Goal: Task Accomplishment & Management: Complete application form

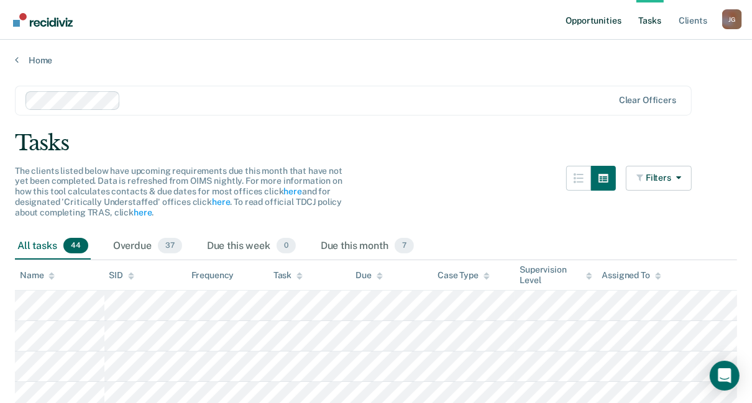
click at [600, 19] on link "Opportunities" at bounding box center [593, 20] width 60 height 40
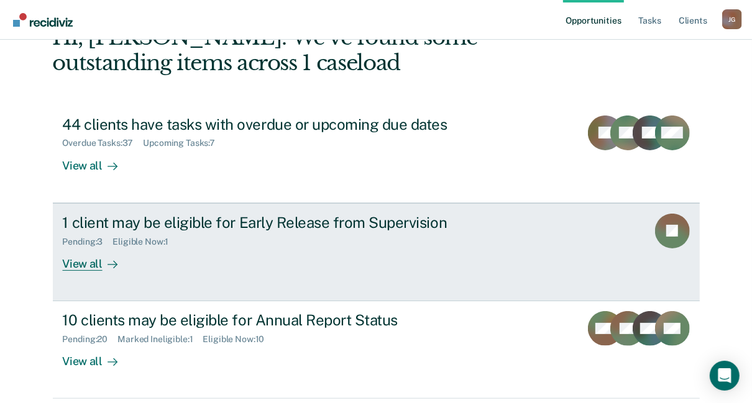
scroll to position [124, 0]
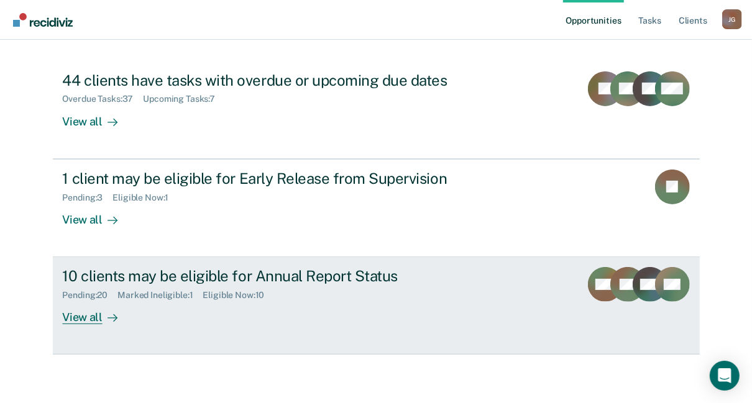
click at [103, 291] on div "Pending : 20" at bounding box center [90, 295] width 55 height 11
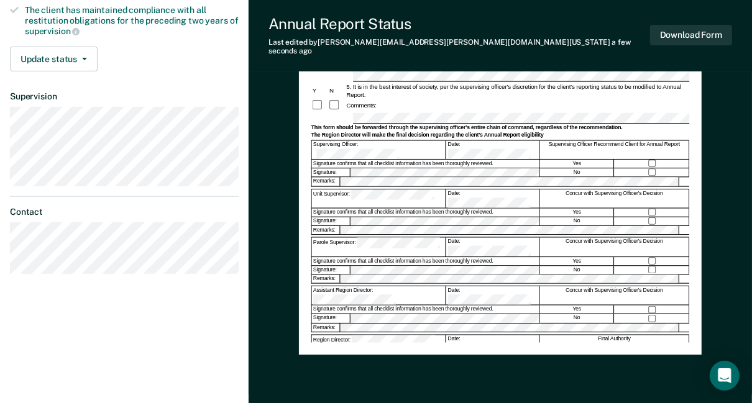
scroll to position [298, 0]
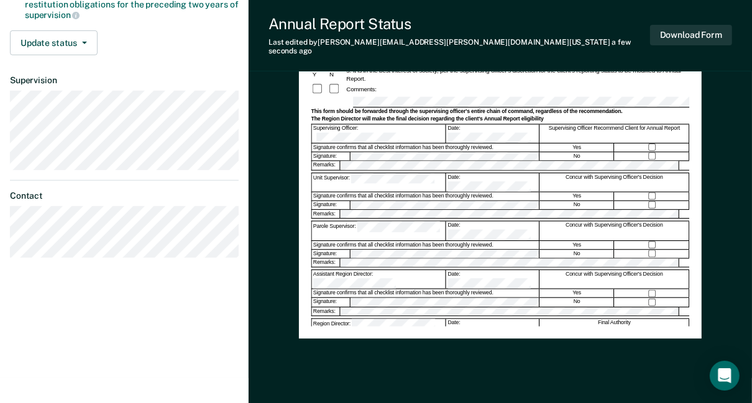
click at [363, 290] on div "Signature confirms that all checklist information has been thoroughly reviewed." at bounding box center [425, 294] width 227 height 8
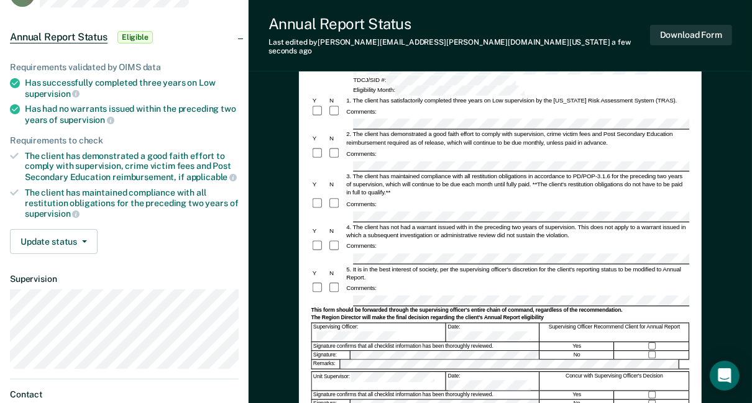
scroll to position [0, 0]
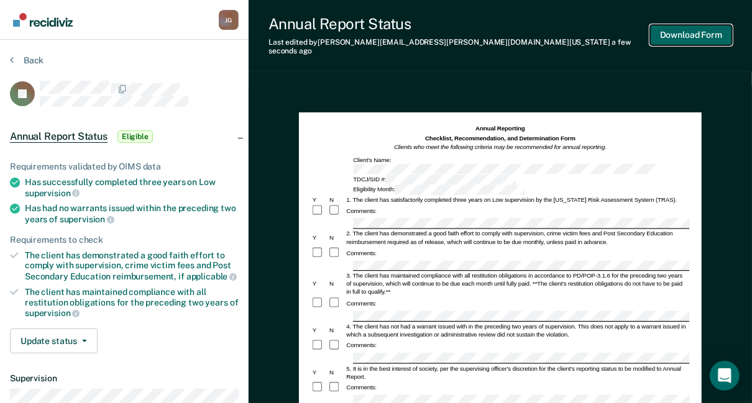
click at [703, 30] on button "Download Form" at bounding box center [691, 35] width 82 height 21
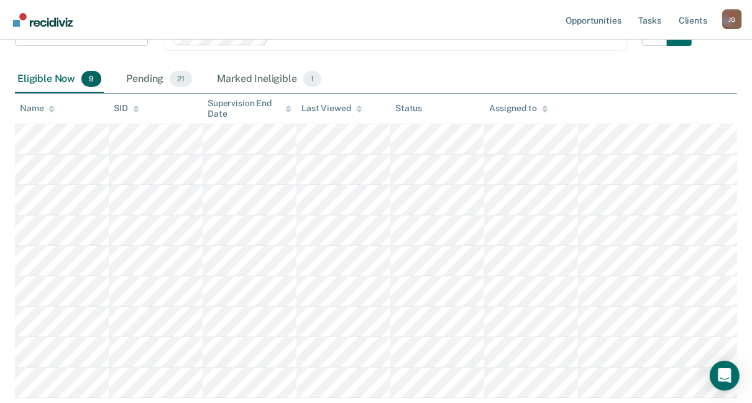
scroll to position [173, 0]
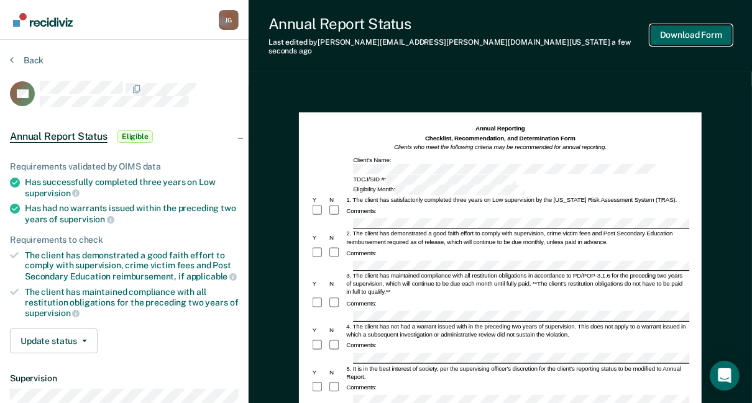
click at [698, 29] on button "Download Form" at bounding box center [691, 35] width 82 height 21
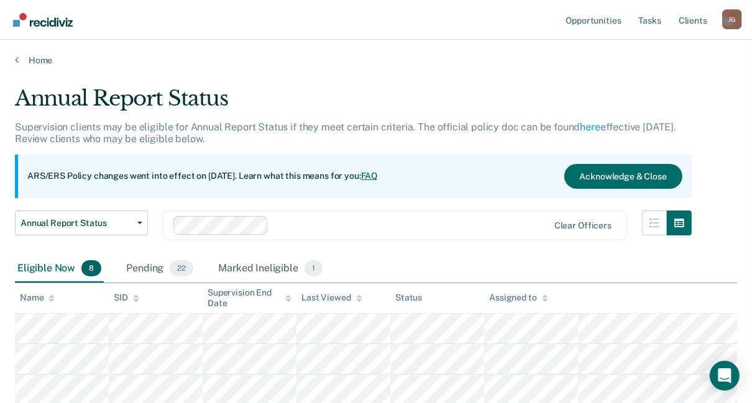
scroll to position [173, 0]
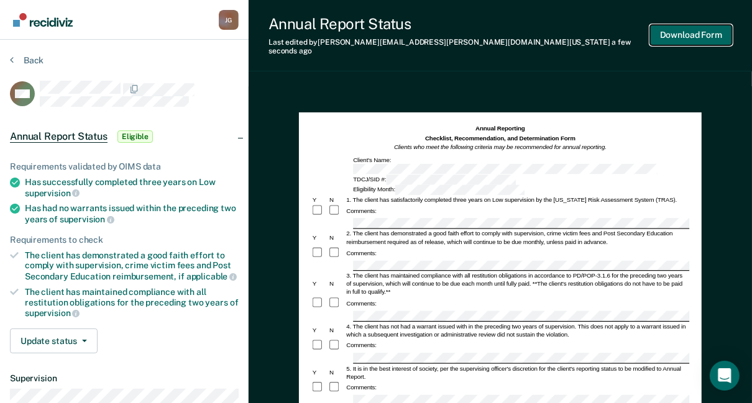
click at [699, 32] on button "Download Form" at bounding box center [691, 35] width 82 height 21
